Goal: Task Accomplishment & Management: Use online tool/utility

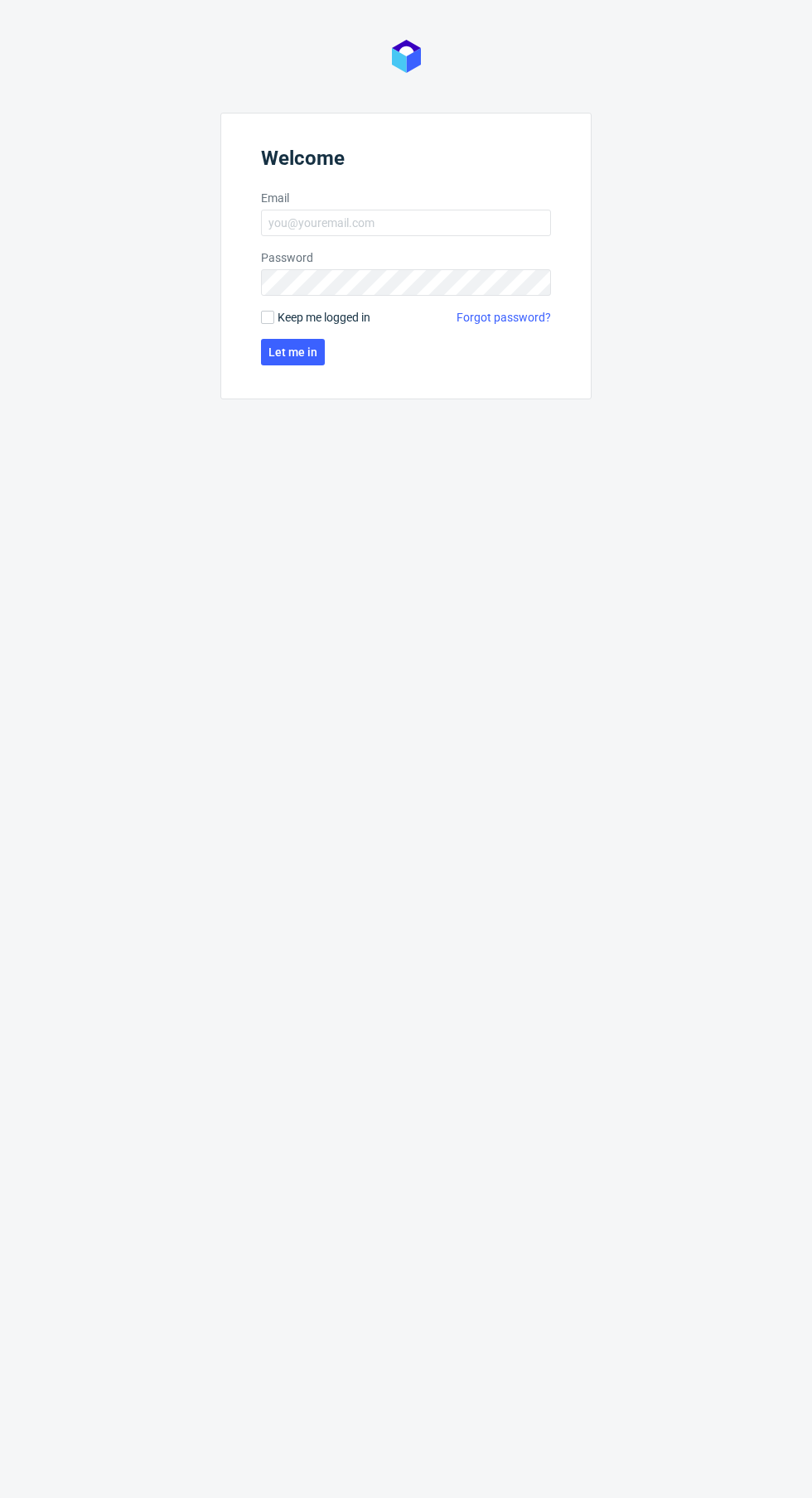
click at [351, 318] on span "Keep me logged in" at bounding box center [324, 317] width 92 height 16
click at [274, 318] on input "Keep me logged in" at bounding box center [267, 317] width 13 height 13
checkbox input "true"
click at [457, 204] on label "Email" at bounding box center [405, 197] width 290 height 16
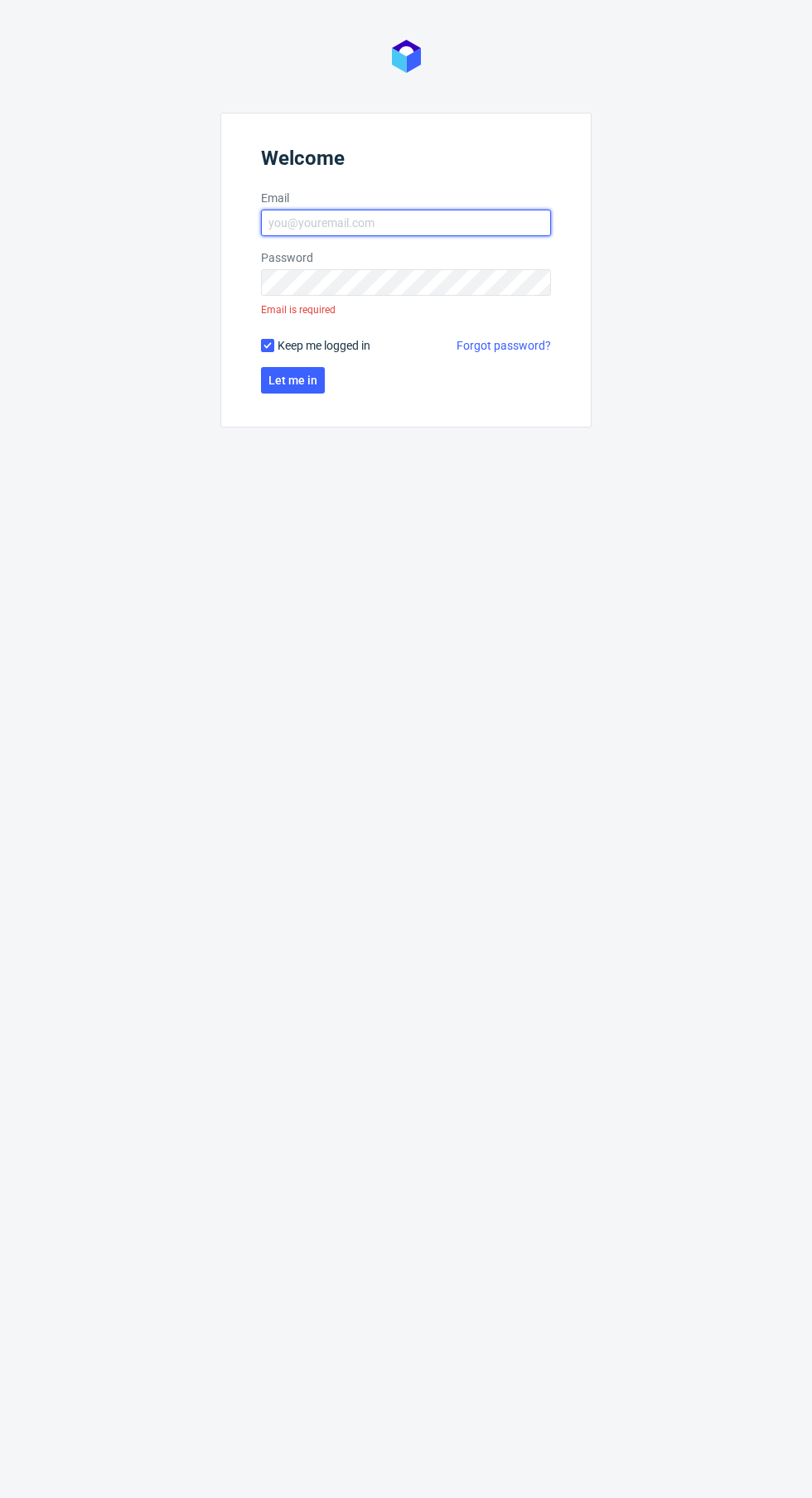
click at [457, 210] on input "Email" at bounding box center [405, 223] width 290 height 27
click at [466, 220] on input "Email" at bounding box center [405, 223] width 290 height 27
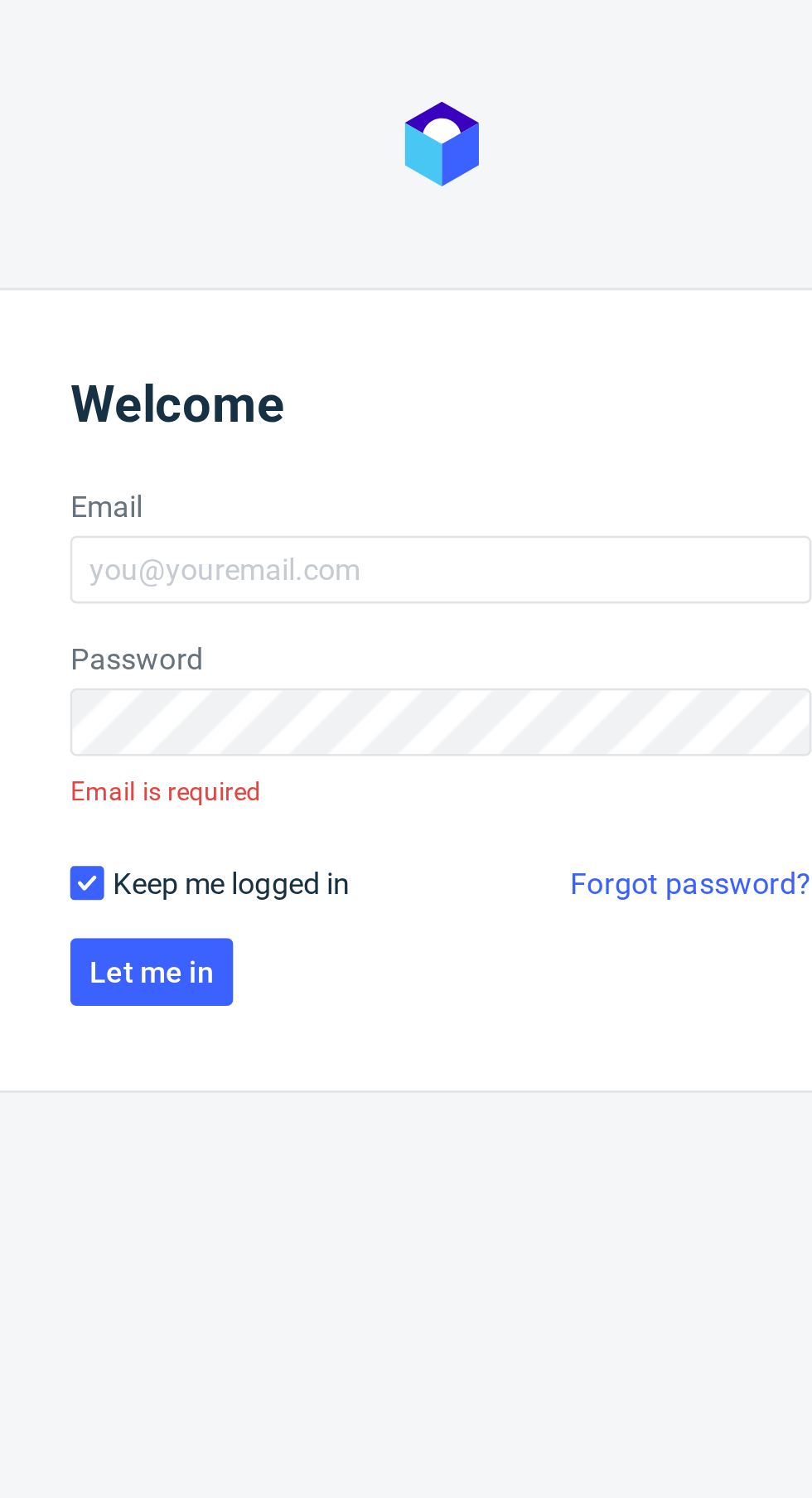
click at [389, 97] on div "Welcome Email Password Email is required Keep me logged in Forgot password? Let…" at bounding box center [406, 749] width 812 height 1498
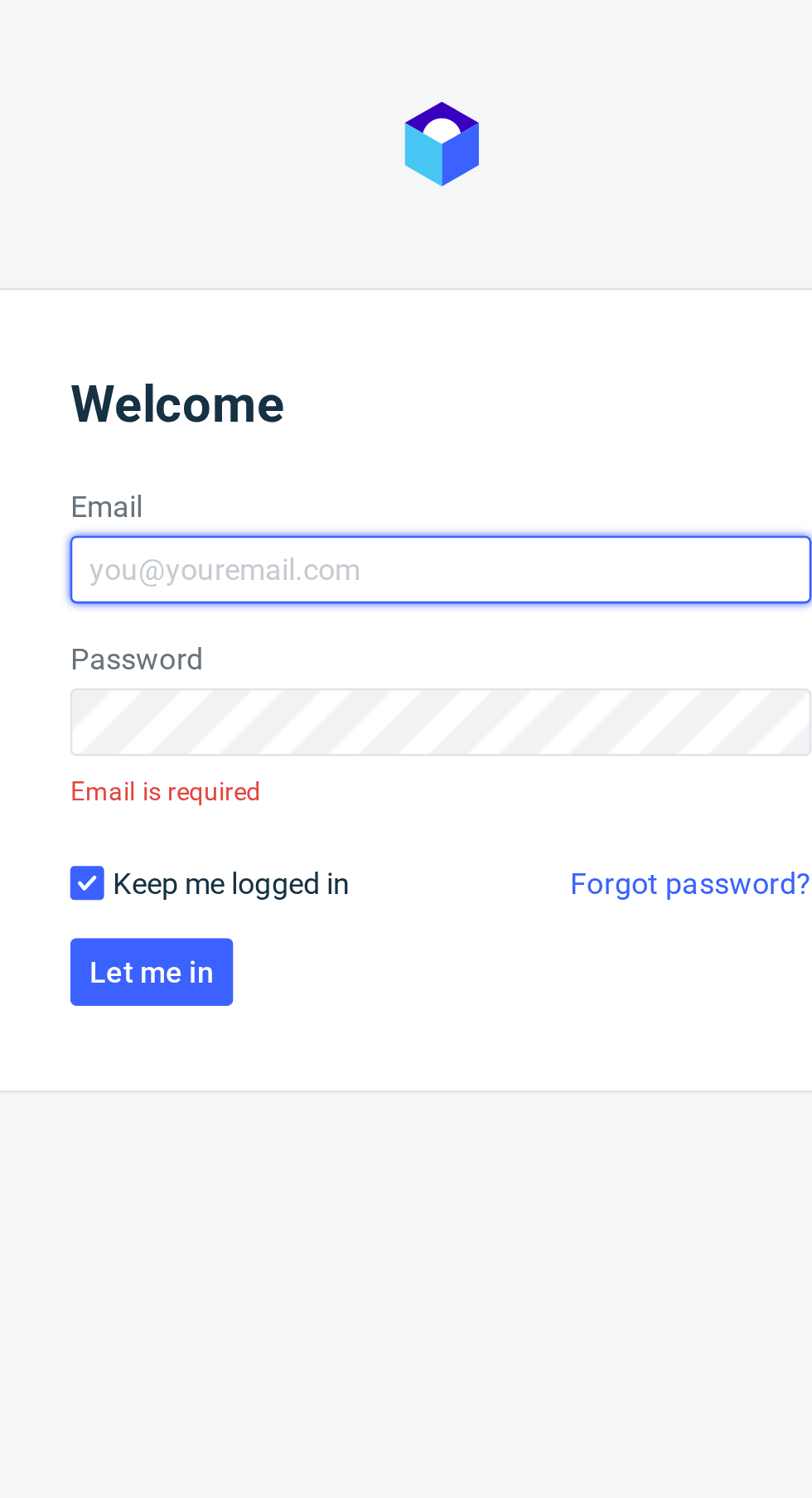
click at [410, 224] on input "Email" at bounding box center [405, 223] width 290 height 27
type input "[EMAIL_ADDRESS][DOMAIN_NAME]"
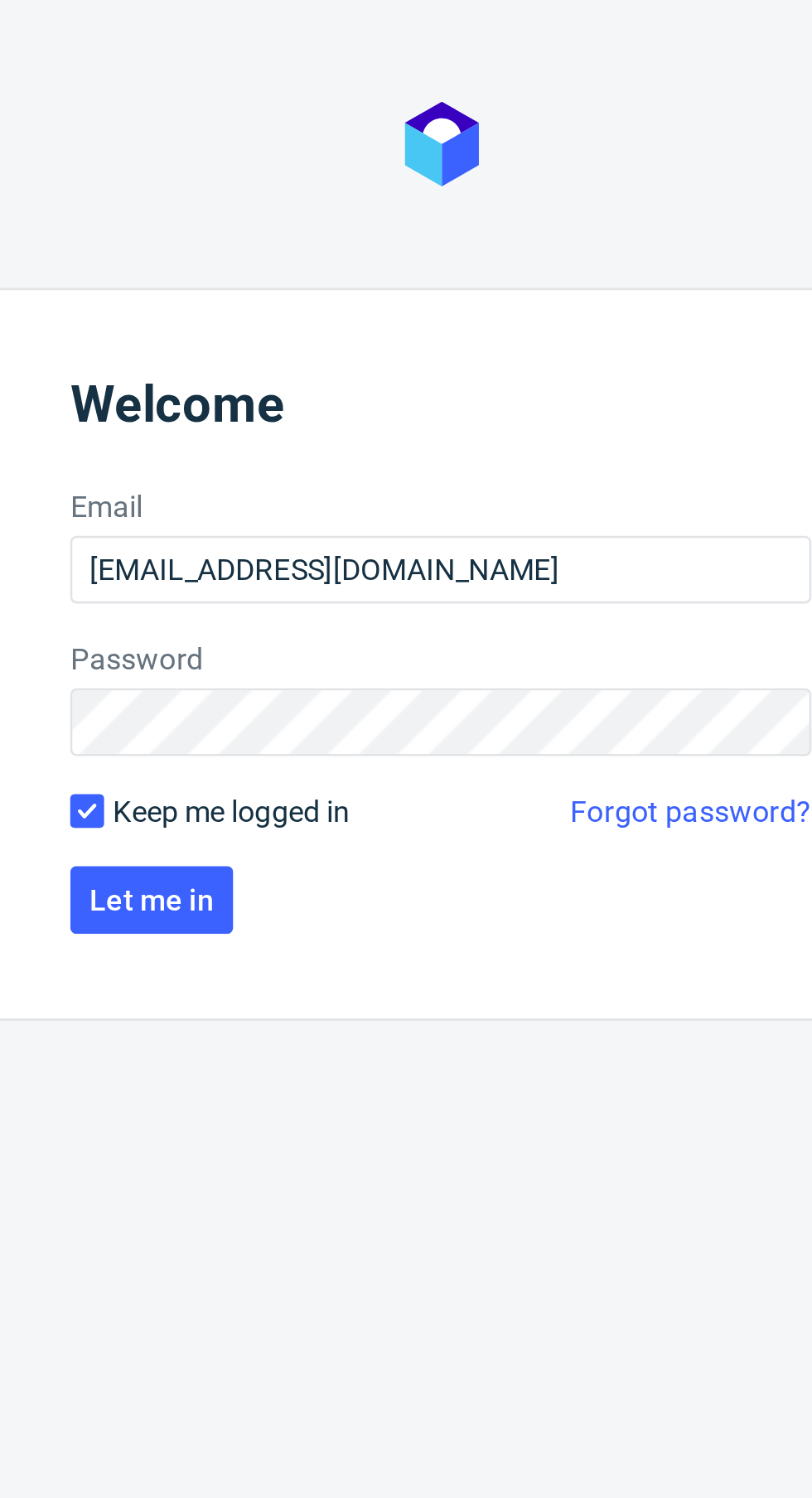
click at [319, 346] on button "Let me in" at bounding box center [292, 352] width 63 height 27
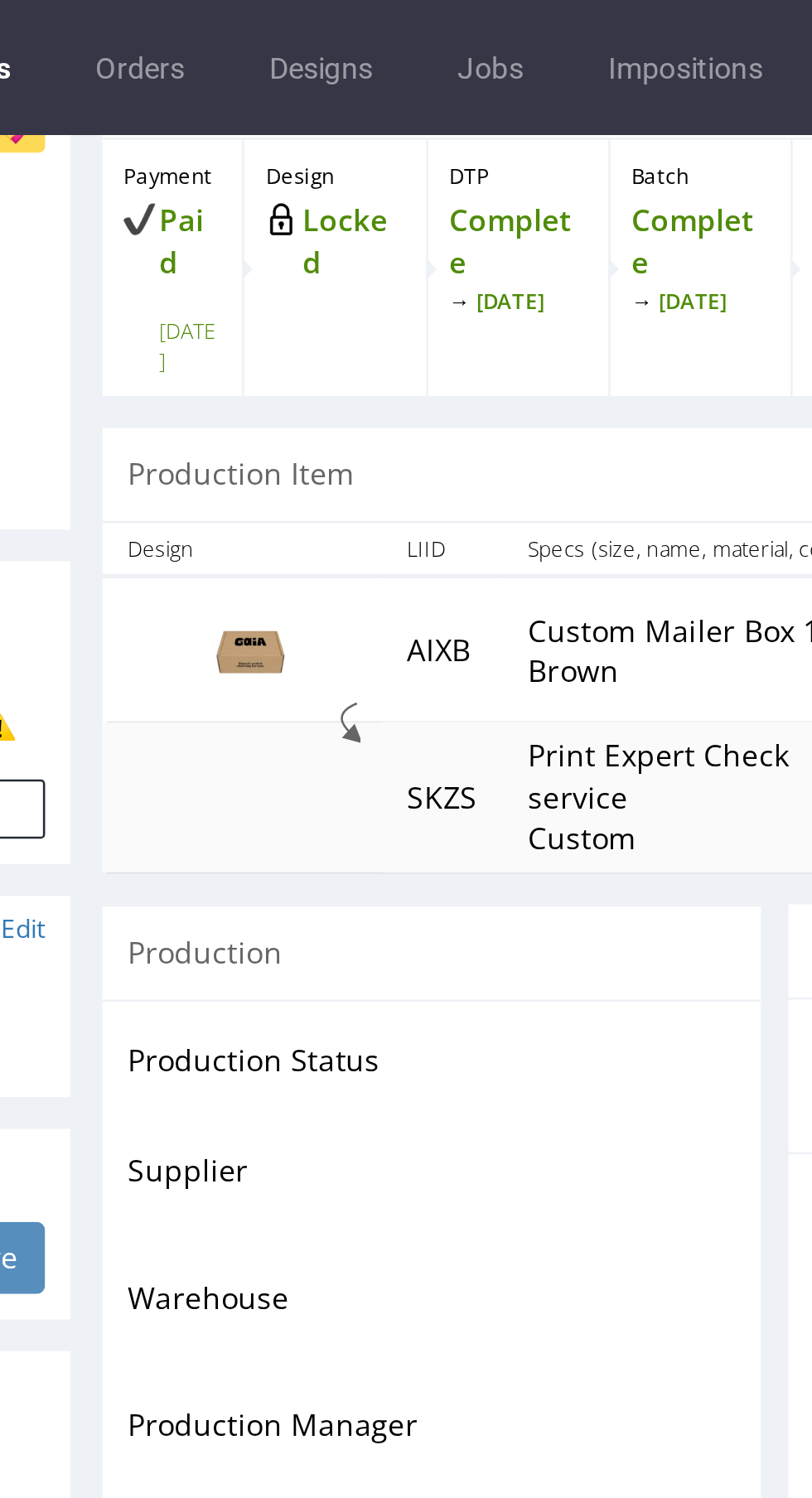
scroll to position [83, 0]
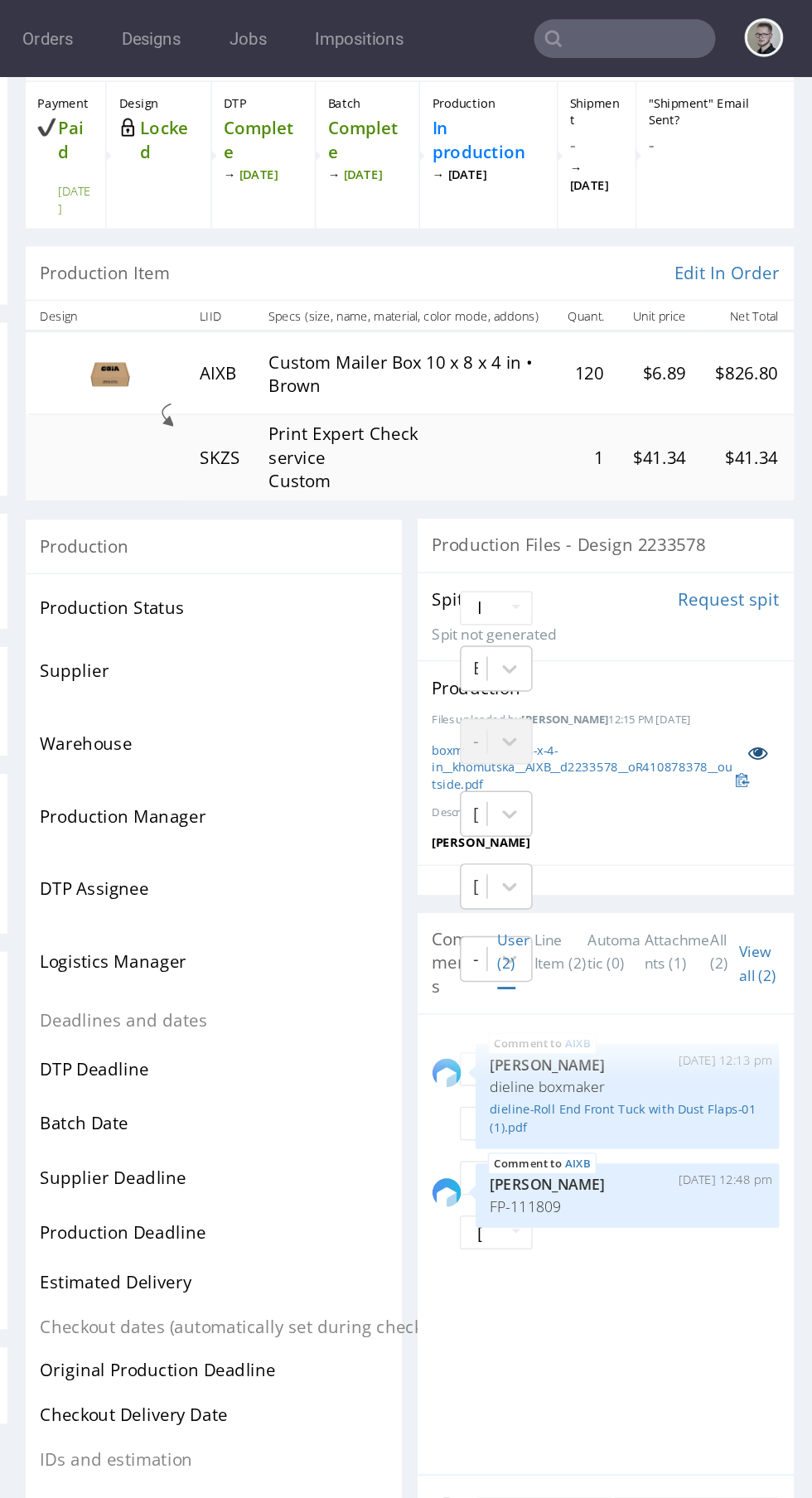
click at [397, 530] on link at bounding box center [401, 539] width 30 height 18
click at [374, 778] on link "dieline-Roll End Front Tuck with Dust Flaps-01 (1).pdf" at bounding box center [313, 791] width 189 height 25
click at [399, 534] on icon at bounding box center [402, 540] width 13 height 12
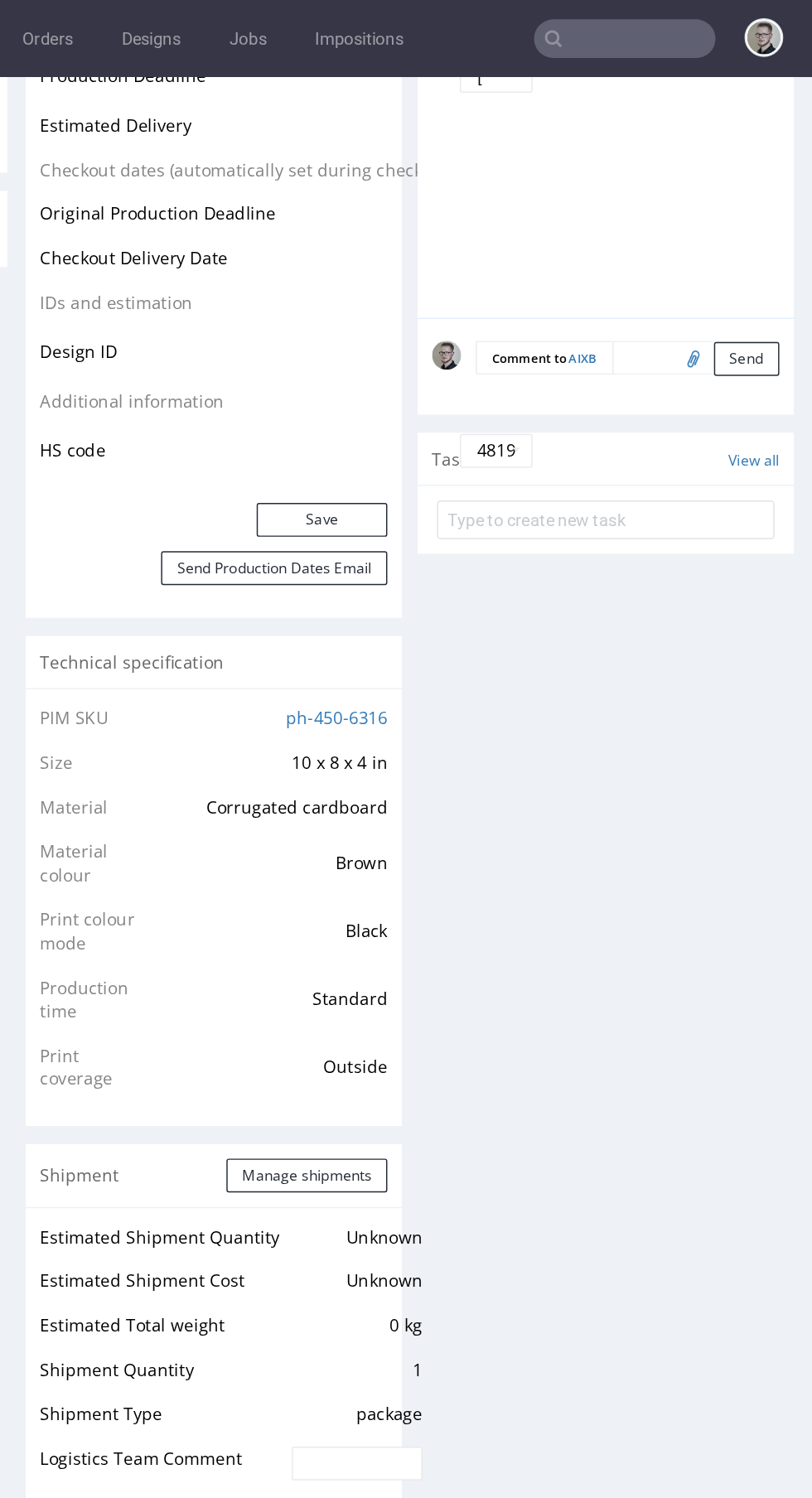
scroll to position [987, 0]
